Goal: Task Accomplishment & Management: Use online tool/utility

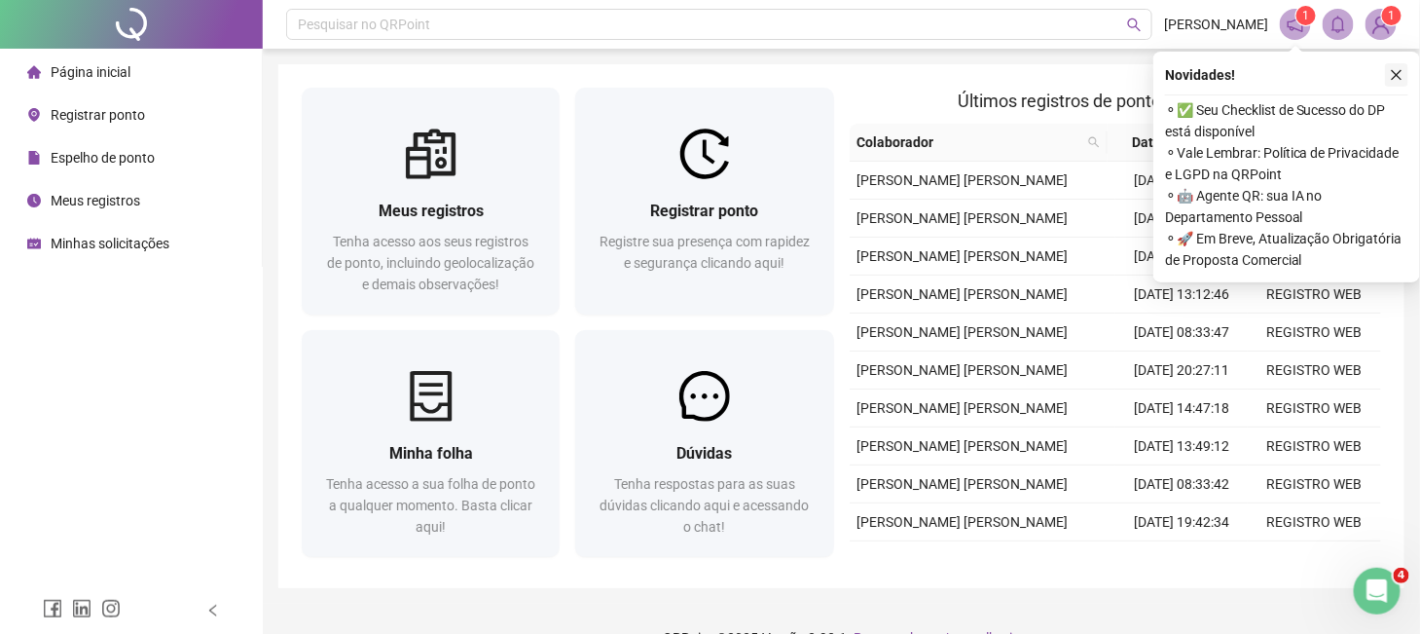
click at [1399, 77] on icon "close" at bounding box center [1397, 75] width 11 height 11
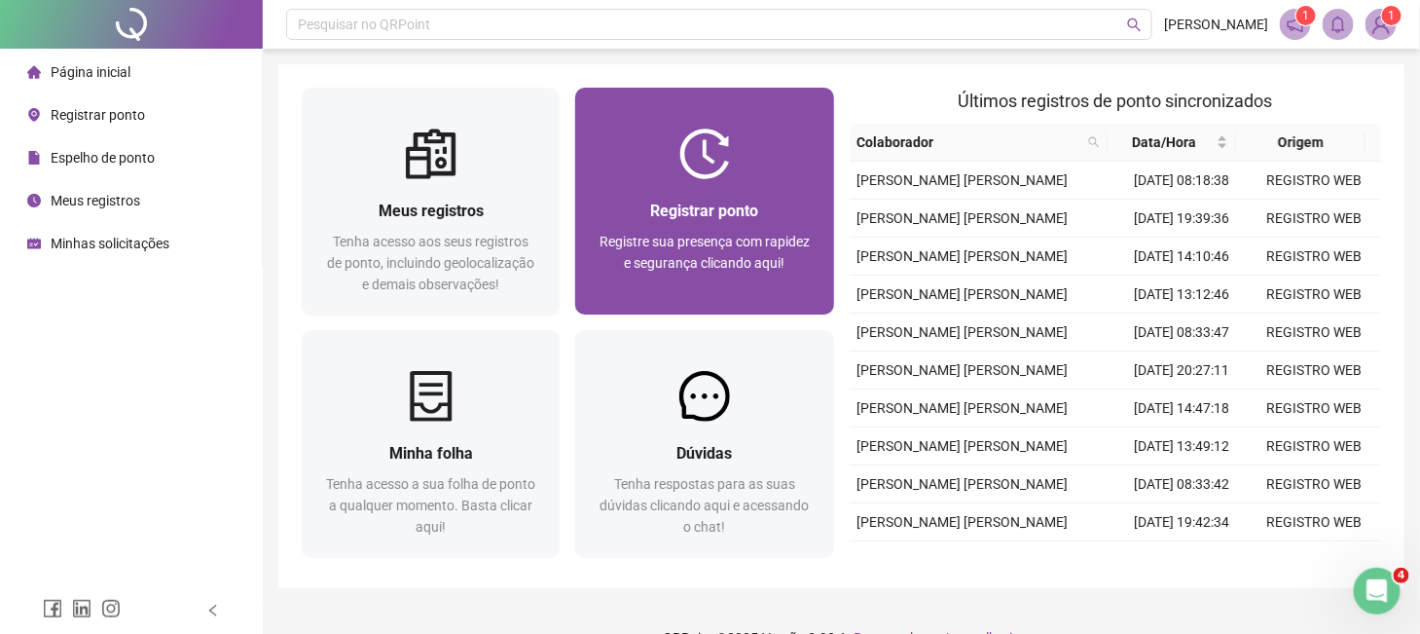
click at [723, 183] on div "Registrar ponto Registre sua presença com rapidez e segurança clicando aqui!" at bounding box center [704, 246] width 258 height 135
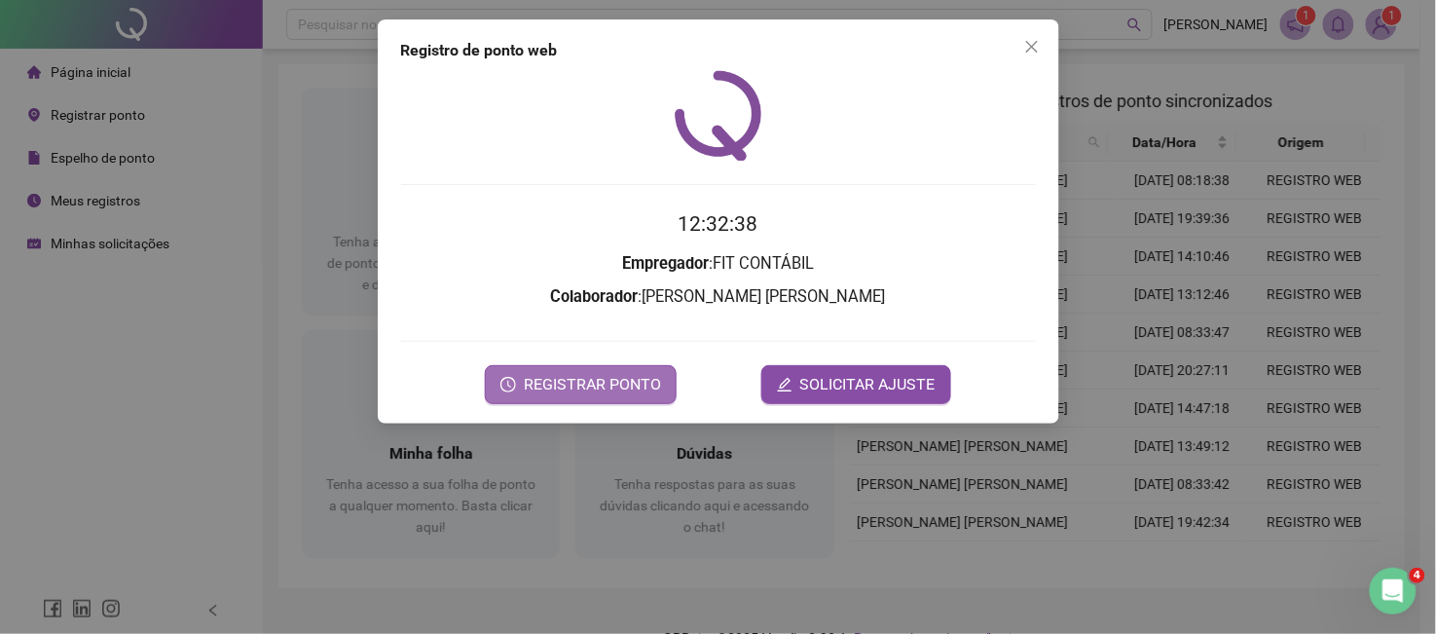
click at [585, 393] on span "REGISTRAR PONTO" at bounding box center [592, 384] width 137 height 23
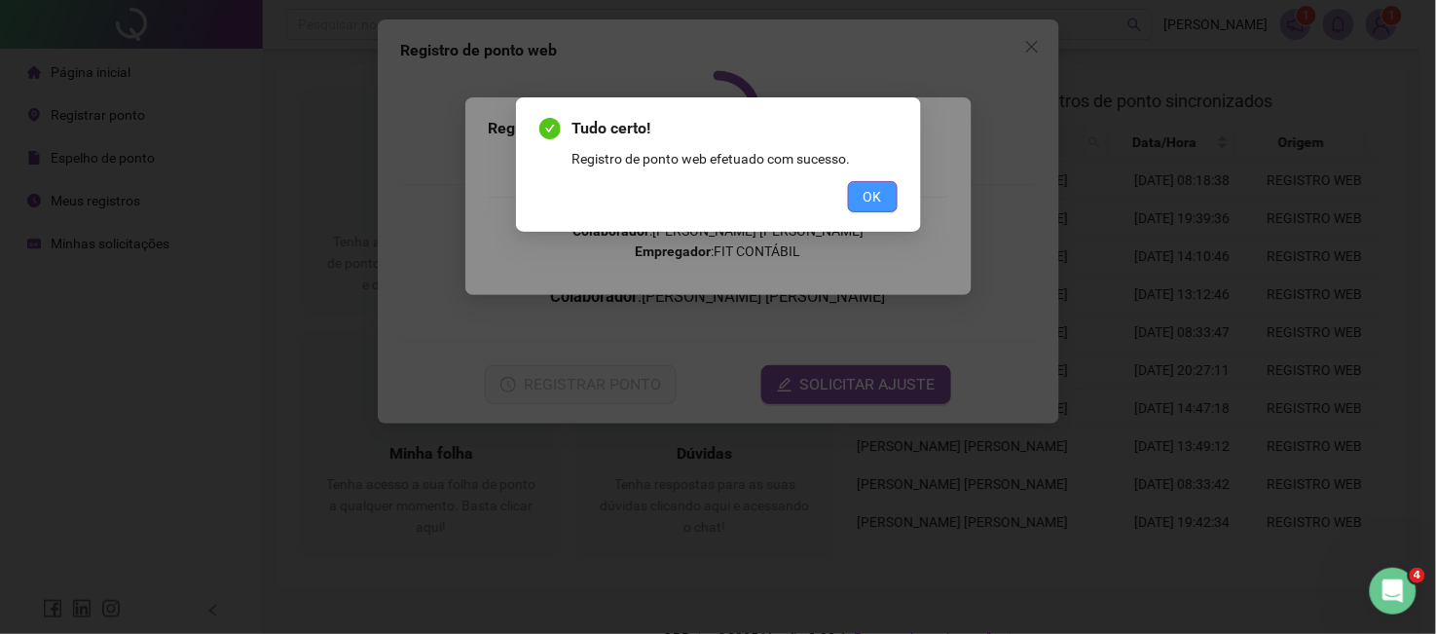
click at [874, 206] on span "OK" at bounding box center [873, 196] width 18 height 21
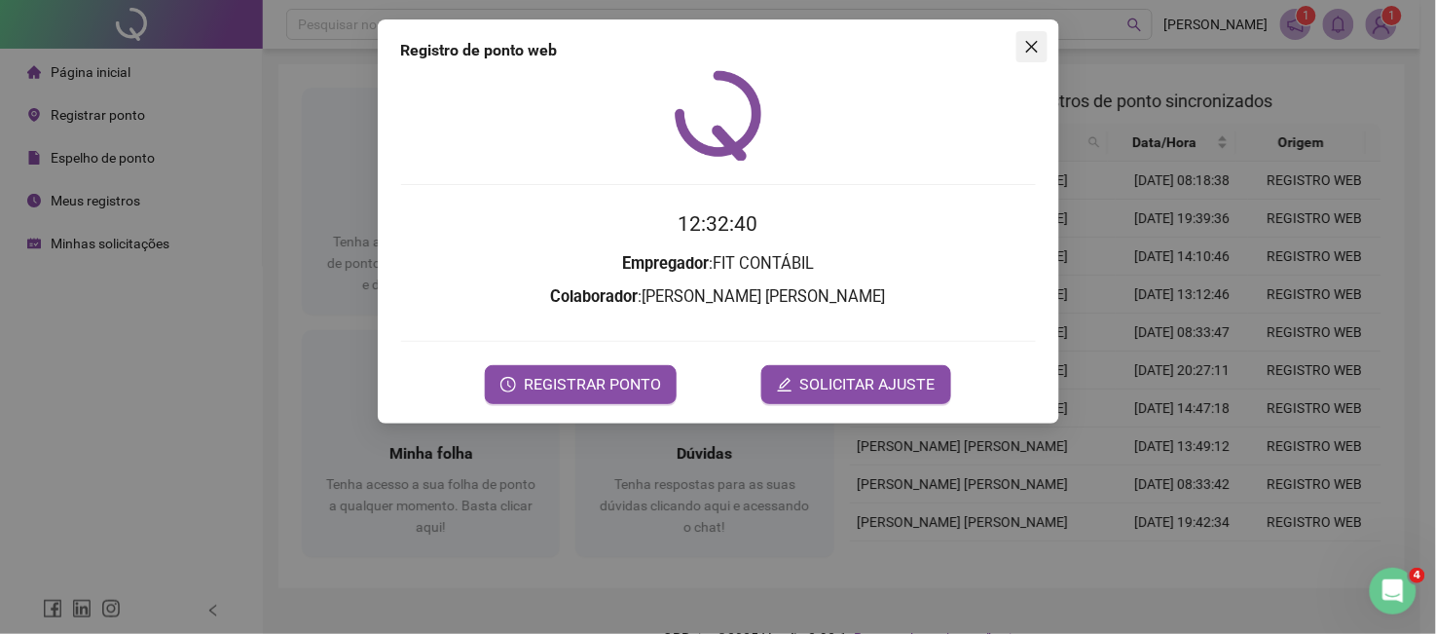
click at [1030, 46] on icon "close" at bounding box center [1032, 47] width 16 height 16
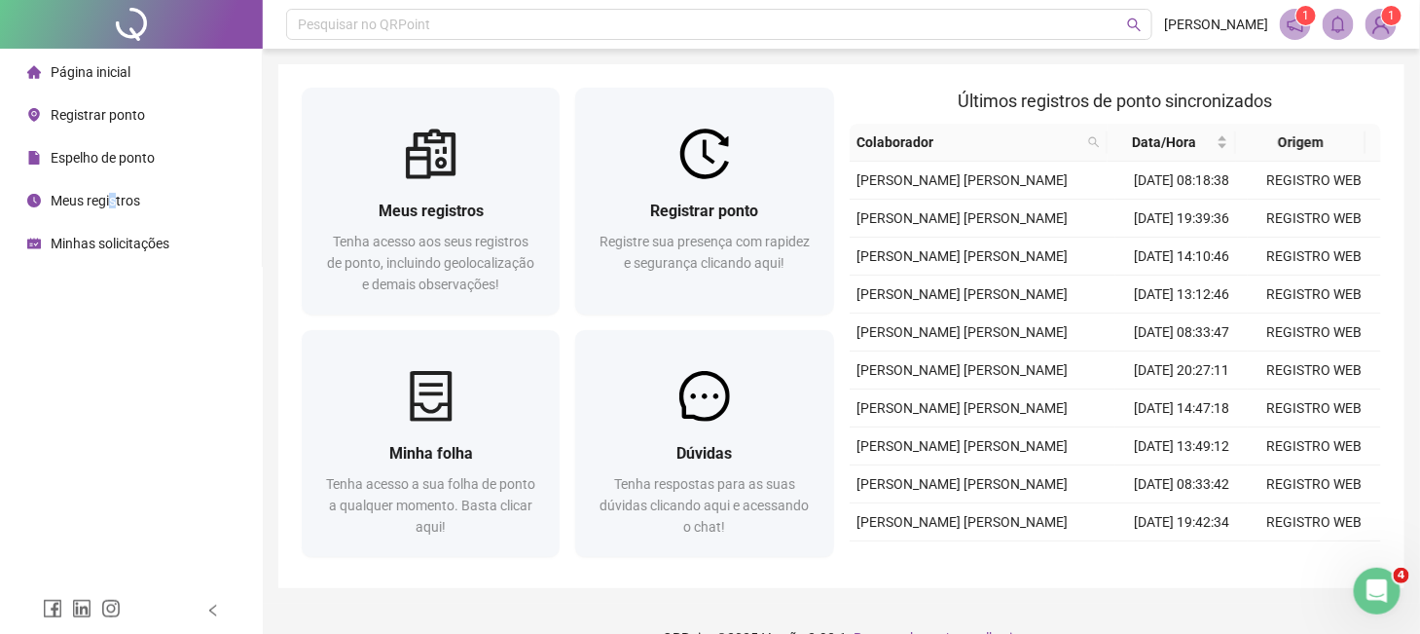
drag, startPoint x: 113, startPoint y: 192, endPoint x: 102, endPoint y: 133, distance: 59.4
click at [113, 193] on span "Meus registros" at bounding box center [96, 201] width 90 height 16
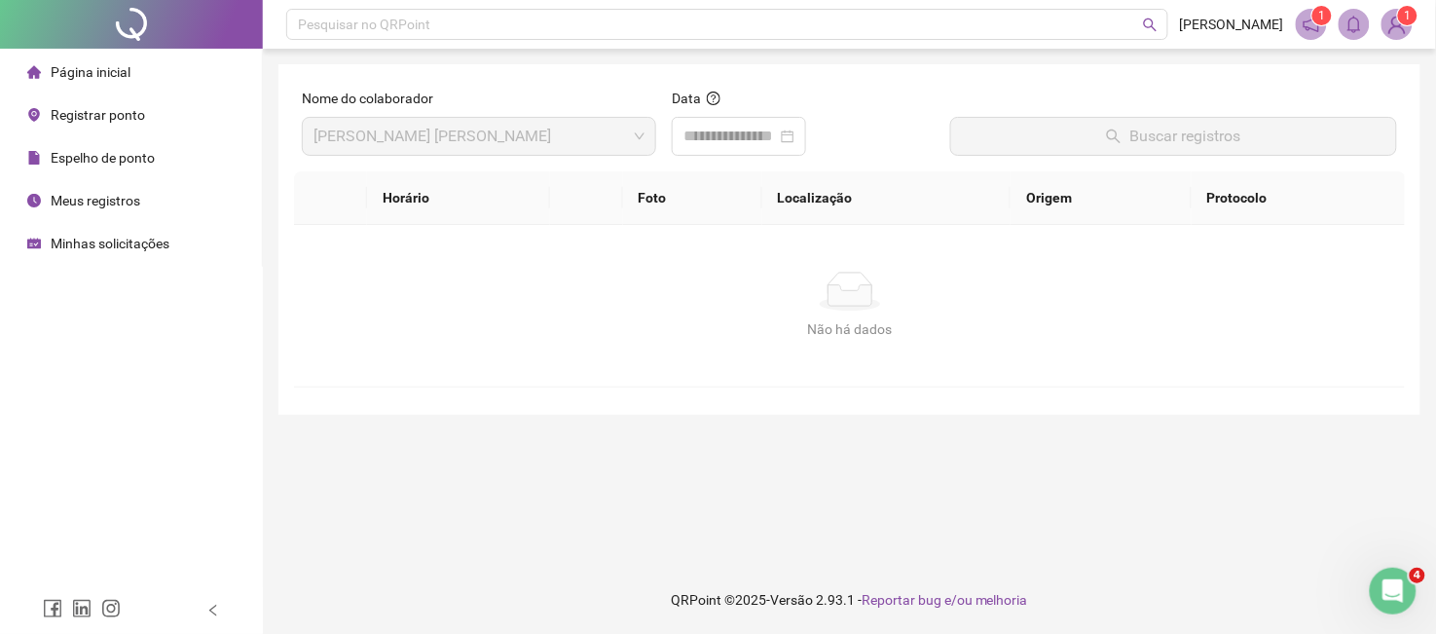
click at [100, 76] on span "Página inicial" at bounding box center [91, 72] width 80 height 16
